Goal: Navigation & Orientation: Find specific page/section

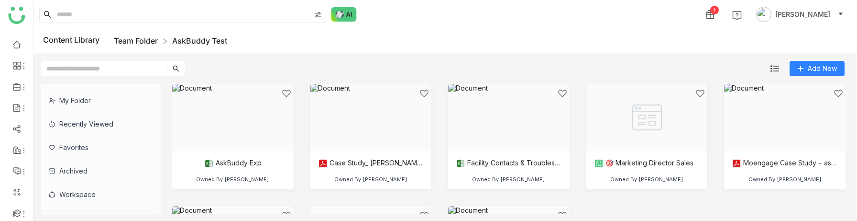
scroll to position [84, 0]
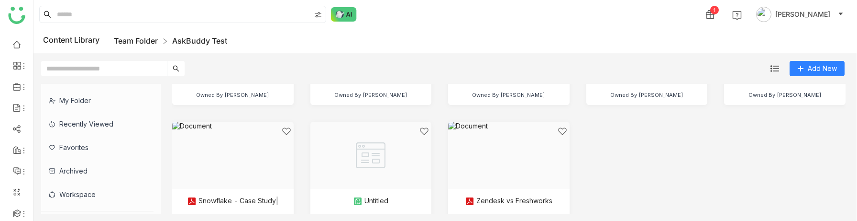
click at [152, 38] on link "Team Folder" at bounding box center [136, 41] width 44 height 10
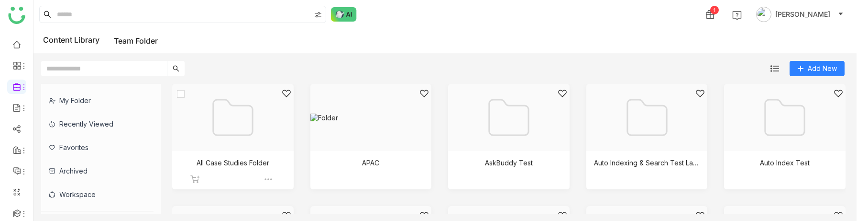
click at [253, 126] on div at bounding box center [229, 129] width 105 height 81
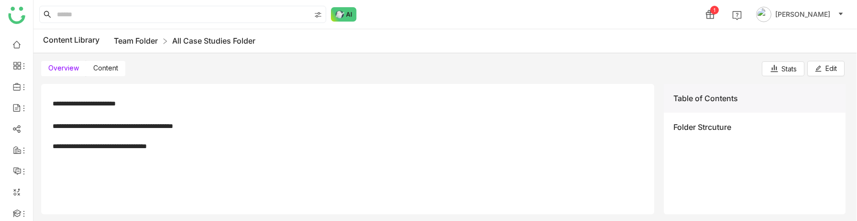
click at [144, 41] on link "Team Folder" at bounding box center [136, 41] width 44 height 10
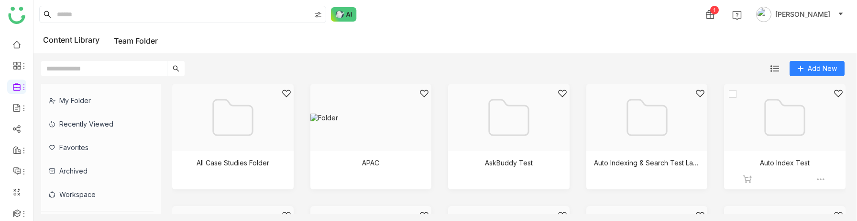
click at [811, 124] on div at bounding box center [781, 129] width 105 height 81
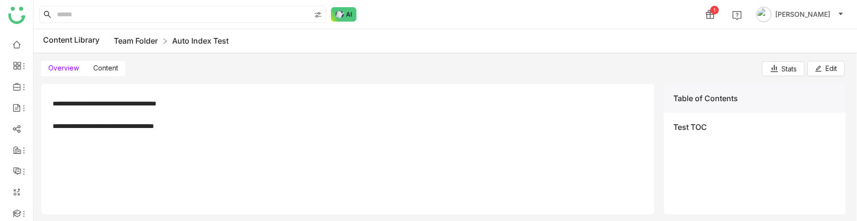
click at [138, 40] on link "Team Folder" at bounding box center [136, 41] width 44 height 10
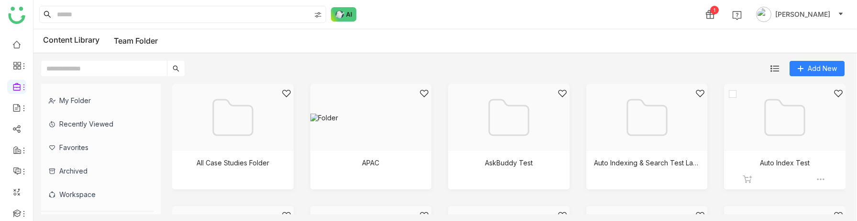
click at [782, 119] on div at bounding box center [781, 129] width 105 height 81
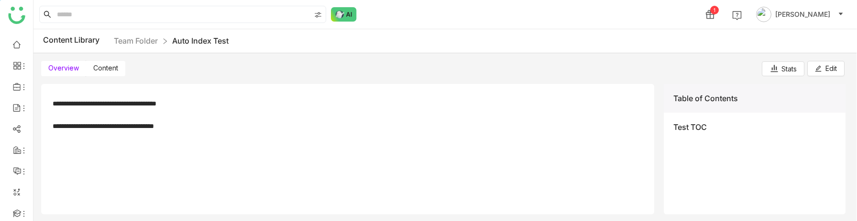
click at [100, 65] on span "Content" at bounding box center [105, 68] width 25 height 8
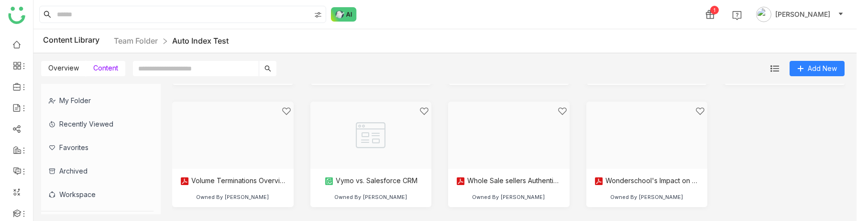
scroll to position [2180, 0]
